Goal: Information Seeking & Learning: Learn about a topic

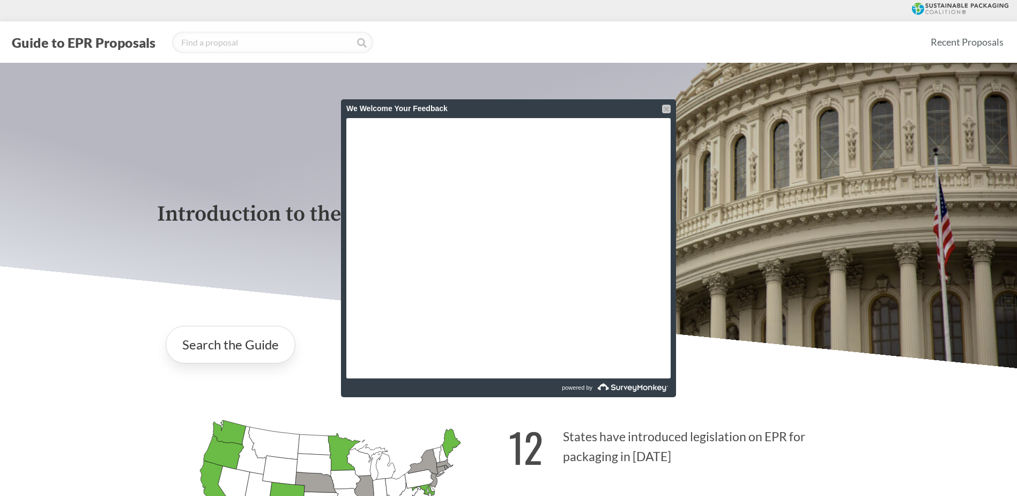
click at [669, 107] on div at bounding box center [666, 109] width 9 height 9
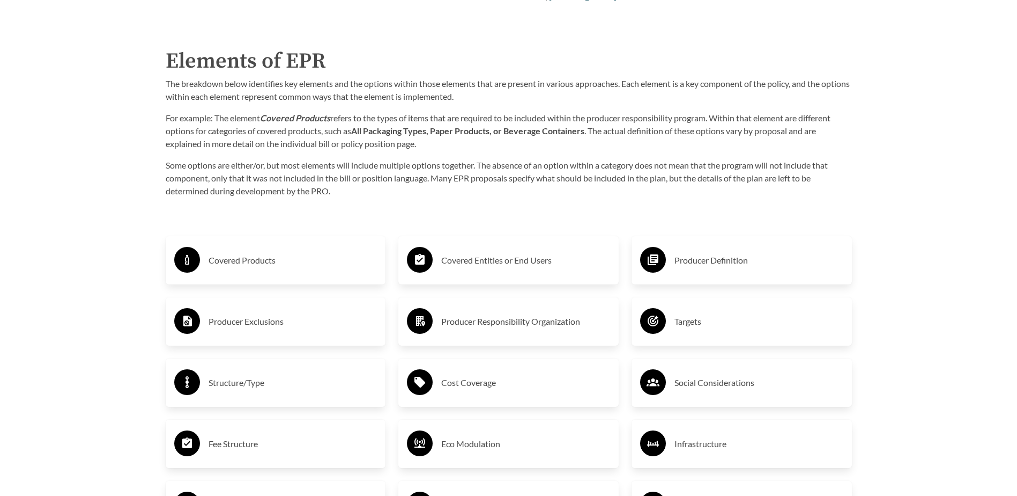
scroll to position [1716, 0]
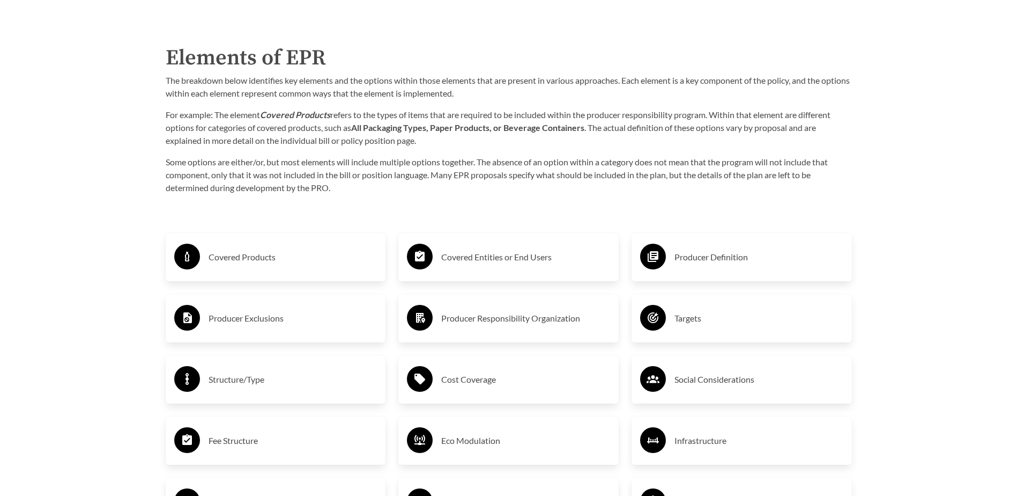
click at [225, 268] on div "Covered Products" at bounding box center [275, 256] width 203 height 31
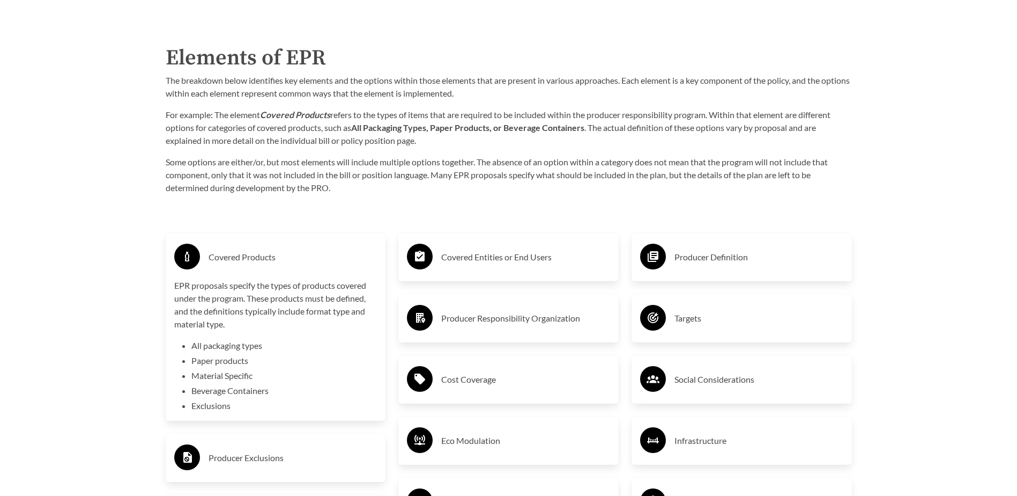
click at [509, 265] on h3 "Covered Entities or End Users" at bounding box center [525, 256] width 169 height 17
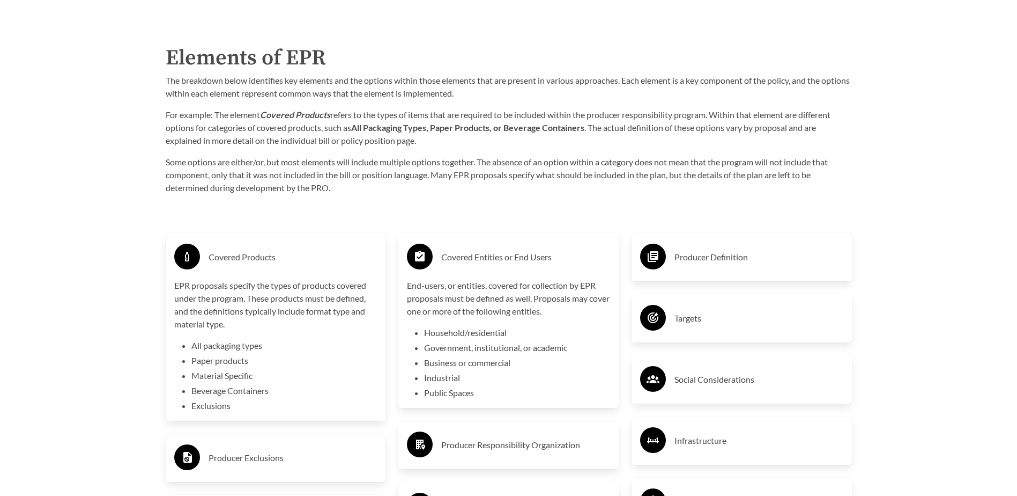
click at [713, 272] on div "Producer Definition" at bounding box center [741, 256] width 203 height 31
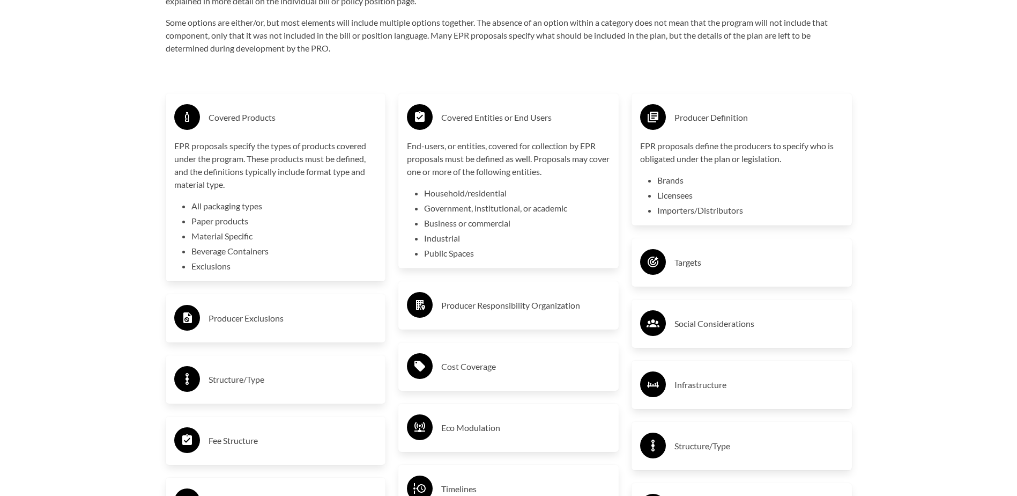
scroll to position [1877, 0]
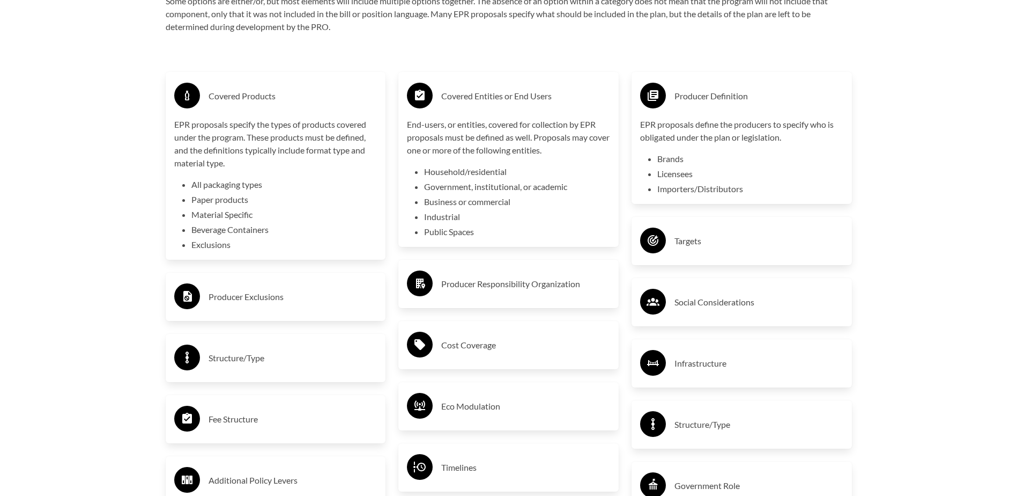
click at [336, 363] on h3 "Structure/Type" at bounding box center [293, 357] width 169 height 17
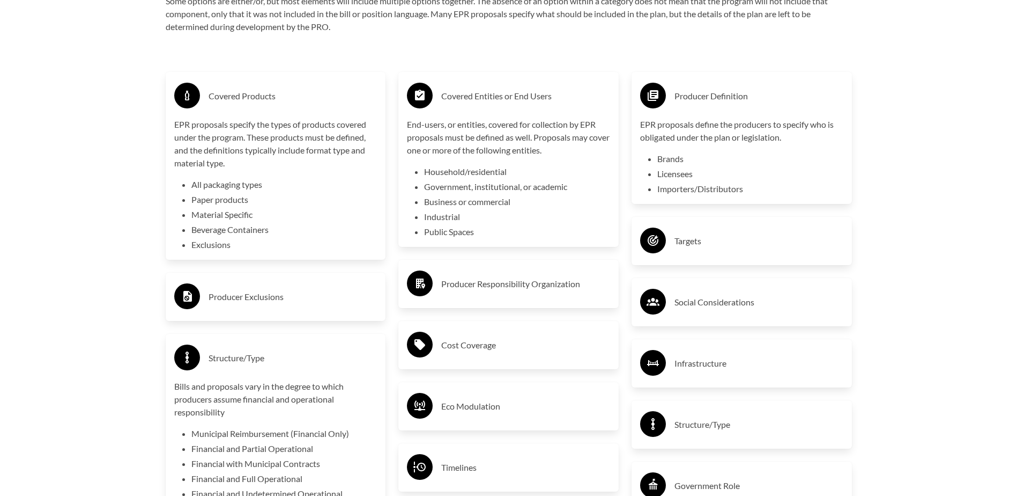
click at [327, 289] on div "Producer Exclusions" at bounding box center [275, 296] width 203 height 31
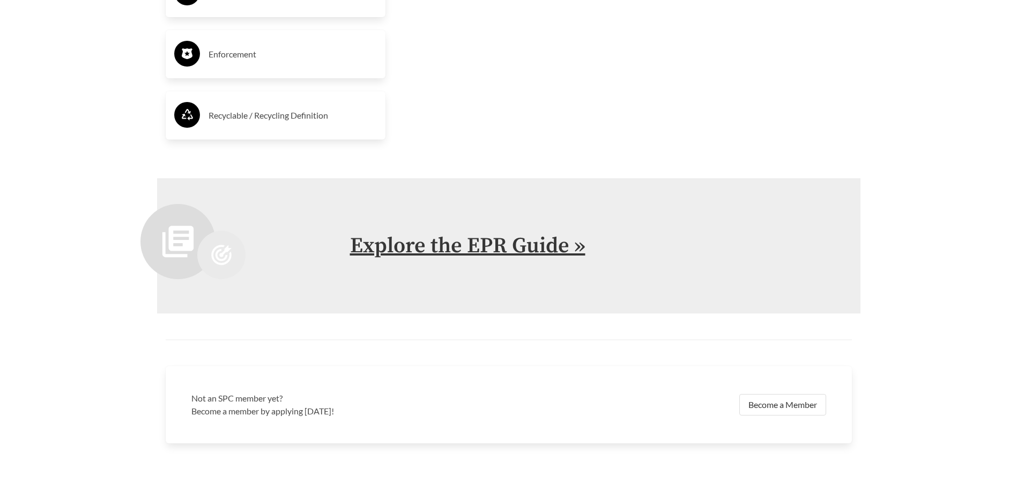
scroll to position [2735, 0]
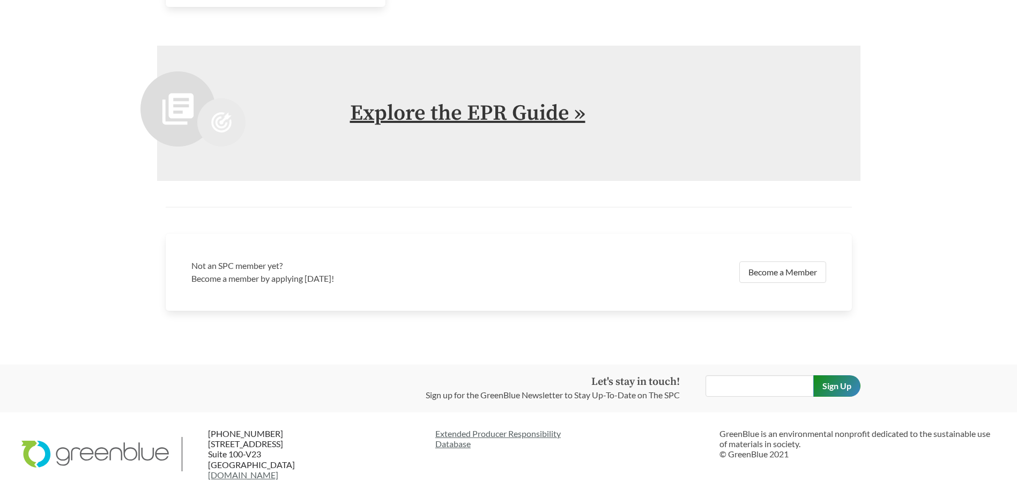
click at [435, 115] on link "Explore the EPR Guide »" at bounding box center [467, 113] width 235 height 27
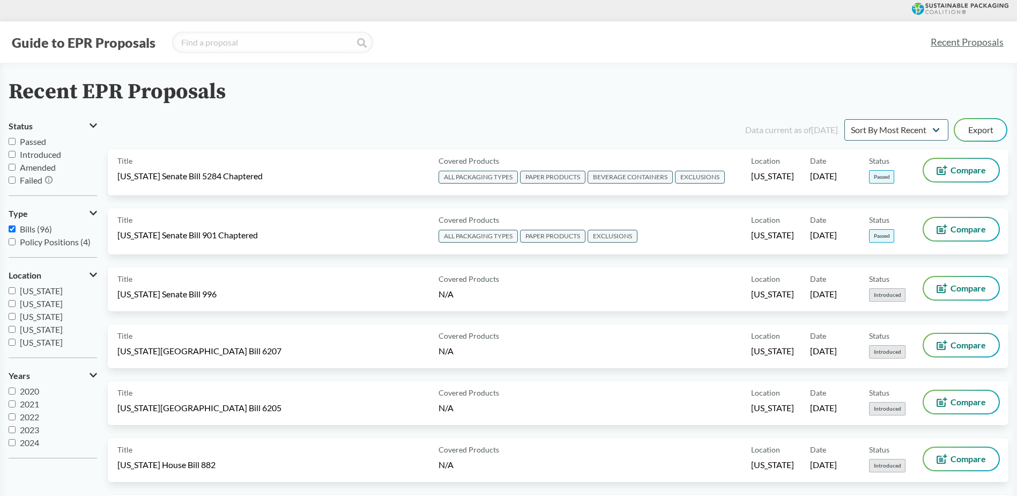
click at [12, 142] on input "Passed" at bounding box center [12, 141] width 7 height 7
checkbox input "true"
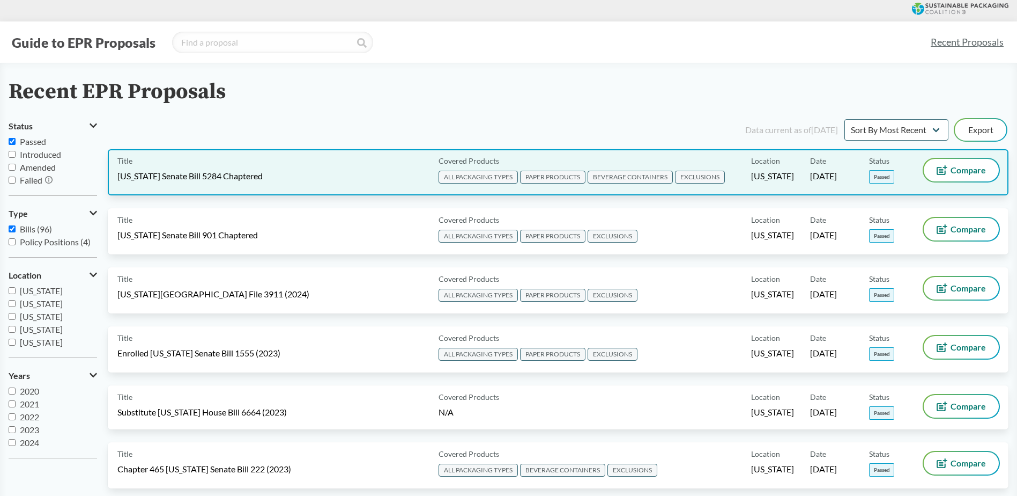
click at [377, 170] on div "Title [US_STATE] Senate Bill 5284 Chaptered" at bounding box center [275, 172] width 317 height 27
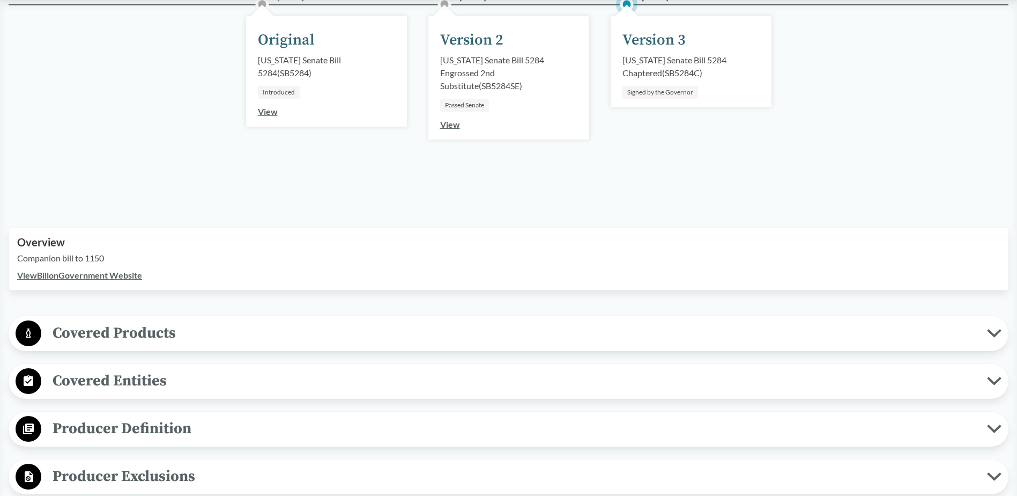
scroll to position [215, 0]
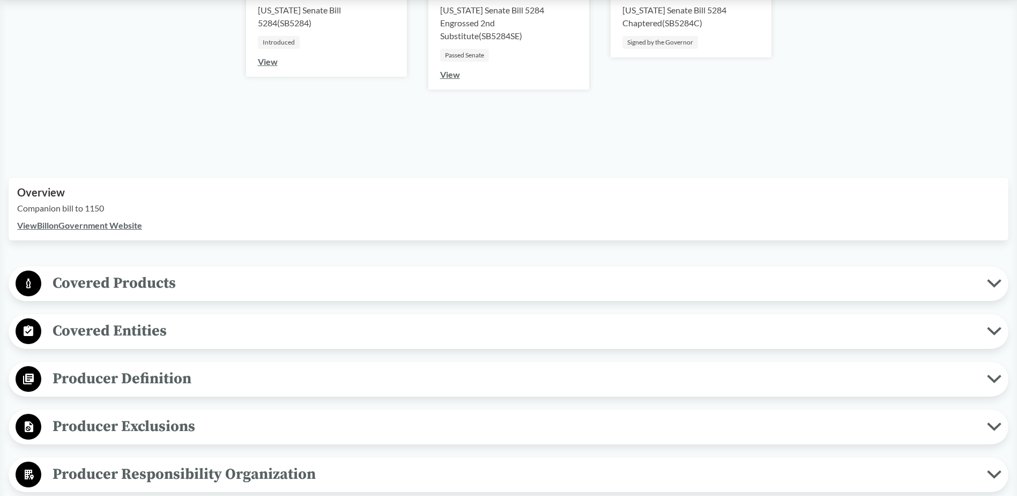
click at [302, 273] on span "Covered Products" at bounding box center [514, 283] width 946 height 24
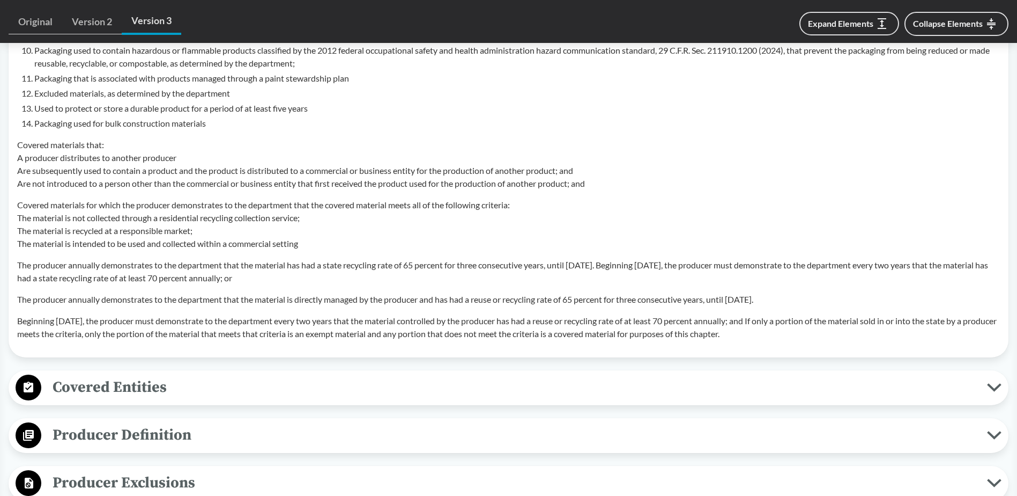
scroll to position [1126, 0]
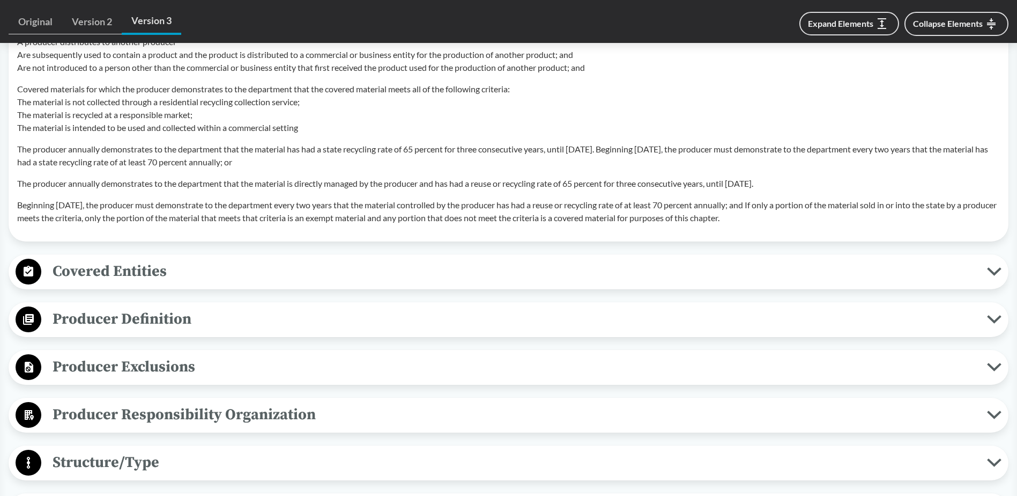
click at [164, 272] on span "Covered Entities" at bounding box center [514, 271] width 946 height 24
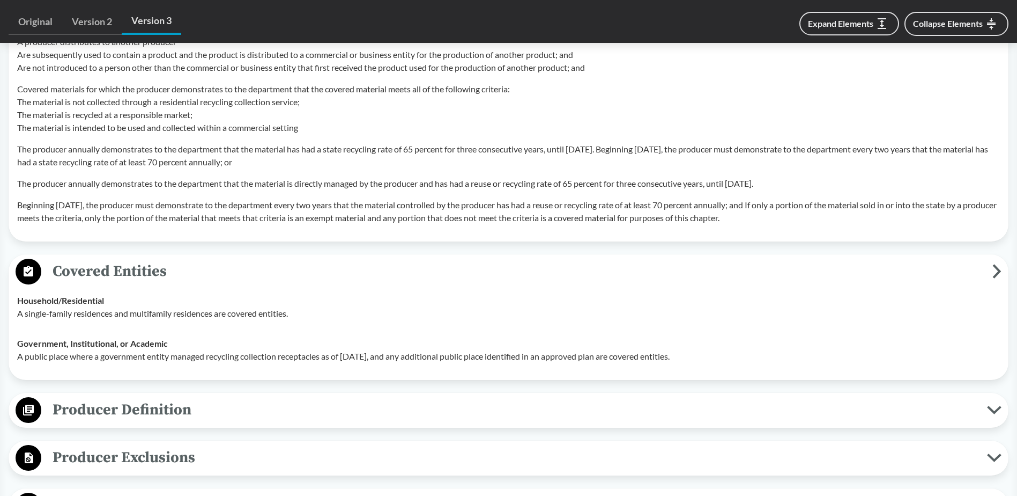
scroll to position [1287, 0]
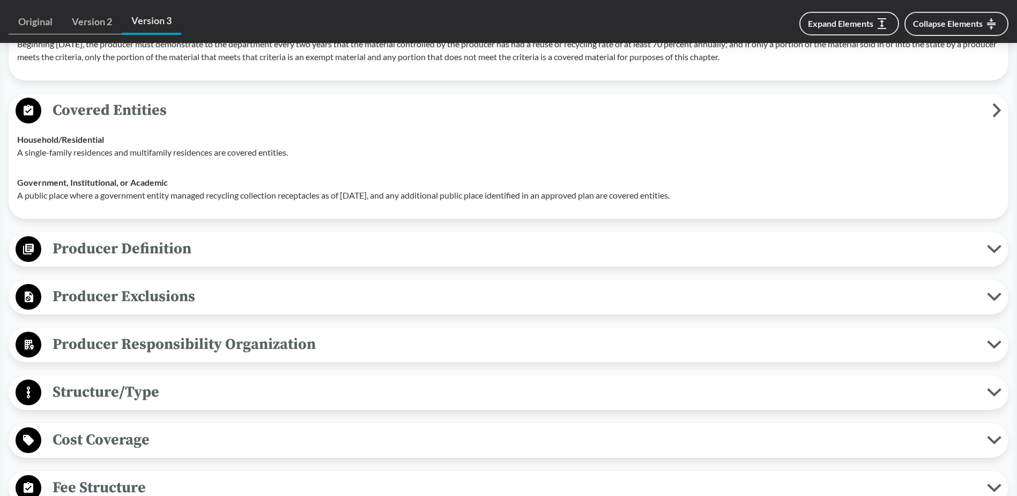
click at [149, 293] on span "Producer Exclusions" at bounding box center [514, 296] width 946 height 24
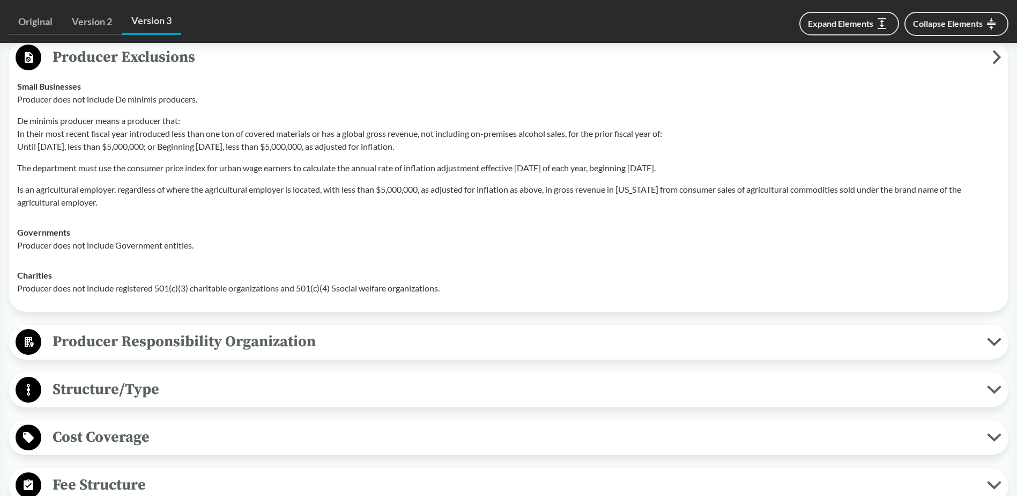
scroll to position [1716, 0]
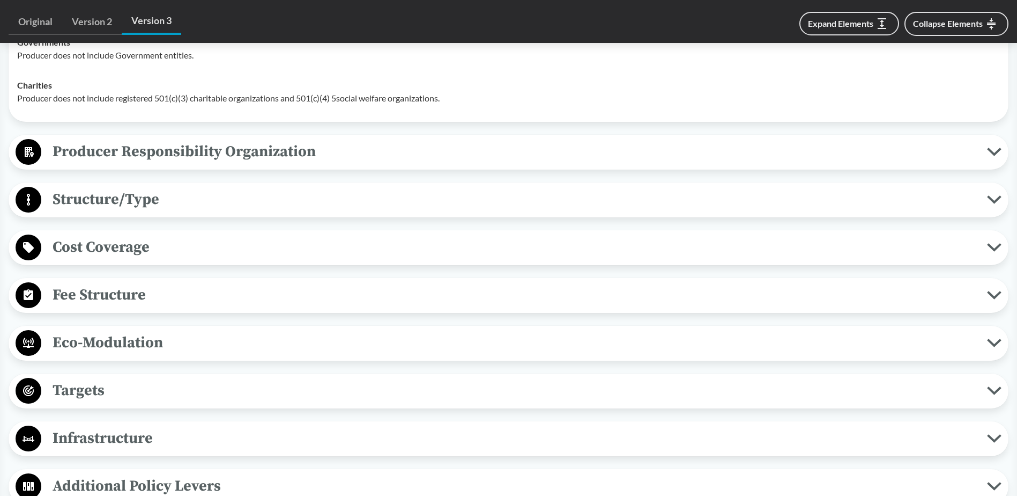
click at [104, 208] on span "Structure/Type" at bounding box center [514, 199] width 946 height 24
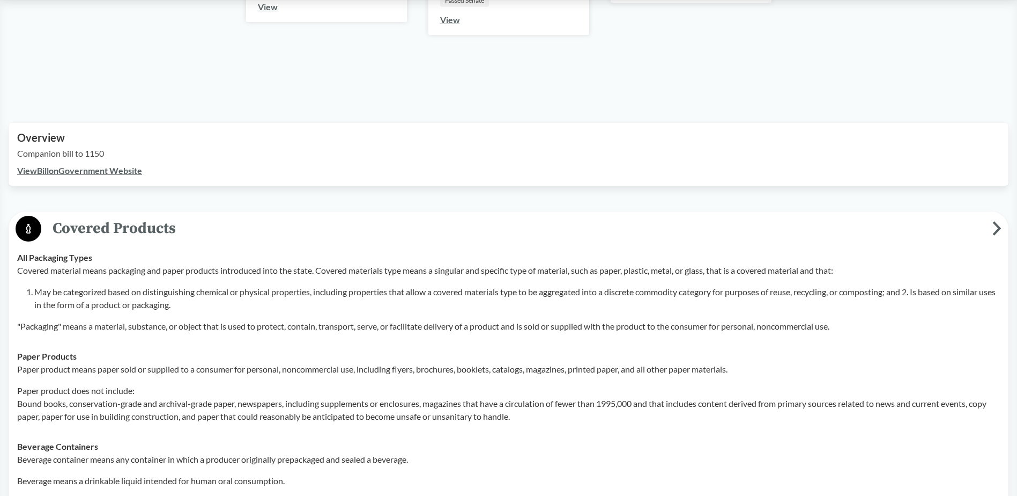
scroll to position [375, 0]
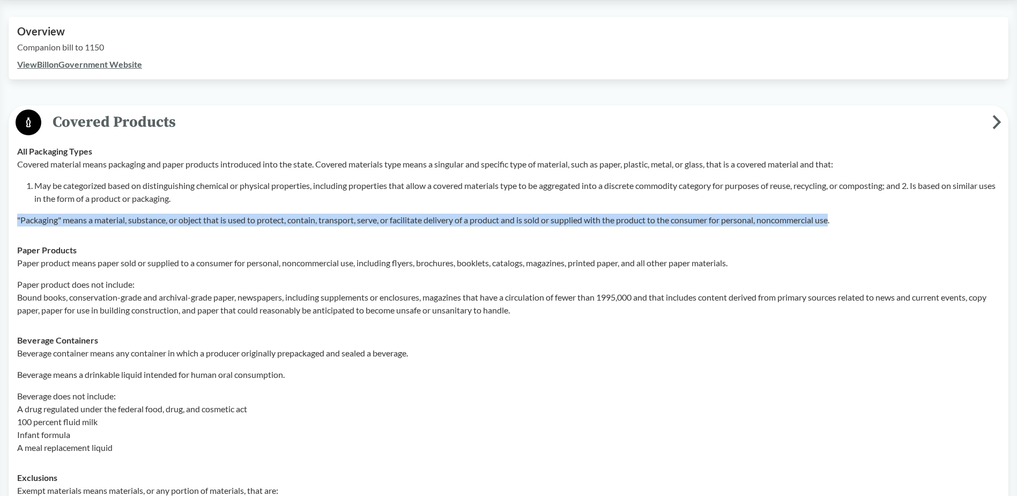
drag, startPoint x: 17, startPoint y: 218, endPoint x: 838, endPoint y: 218, distance: 821.1
click at [838, 218] on p ""Packaging" means a material, substance, or object that is used to protect, con…" at bounding box center [508, 219] width 983 height 13
drag, startPoint x: 838, startPoint y: 218, endPoint x: 815, endPoint y: 223, distance: 24.1
copy p ""Packaging" means a material, substance, or object that is used to protect, con…"
